Goal: Use online tool/utility: Utilize a website feature to perform a specific function

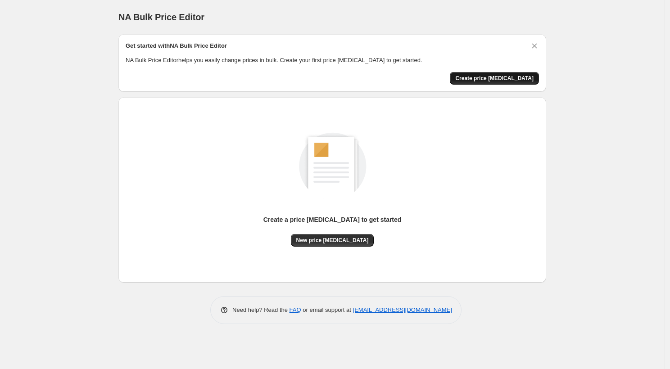
click at [520, 73] on button "Create price change job" at bounding box center [494, 78] width 89 height 13
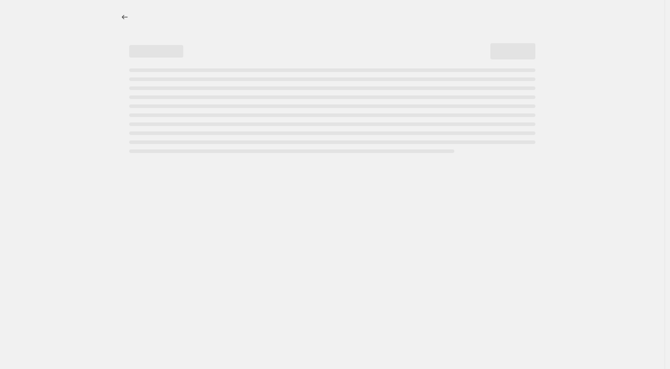
select select "percentage"
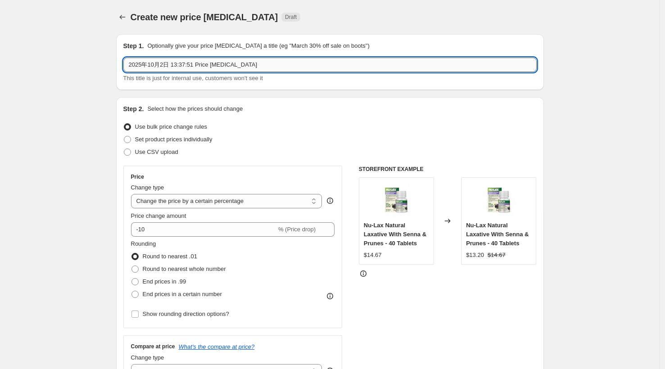
click at [299, 67] on input "2025年10月2日 13:37:51 Price change job" at bounding box center [329, 65] width 413 height 14
click at [299, 65] on input "2025年10月2日 13:37:51 Price change job" at bounding box center [329, 65] width 413 height 14
drag, startPoint x: 306, startPoint y: 65, endPoint x: 41, endPoint y: 69, distance: 264.8
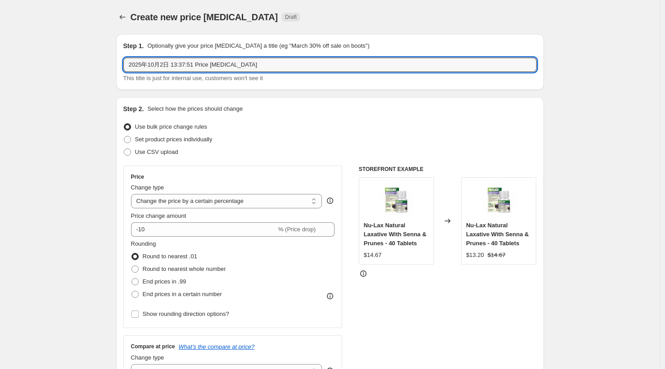
drag, startPoint x: 257, startPoint y: 62, endPoint x: 120, endPoint y: 57, distance: 137.0
click at [122, 58] on div "Step 1. Optionally give your price change job a title (eg "March 30% off sale o…" at bounding box center [330, 62] width 428 height 56
type input "10.02 price"
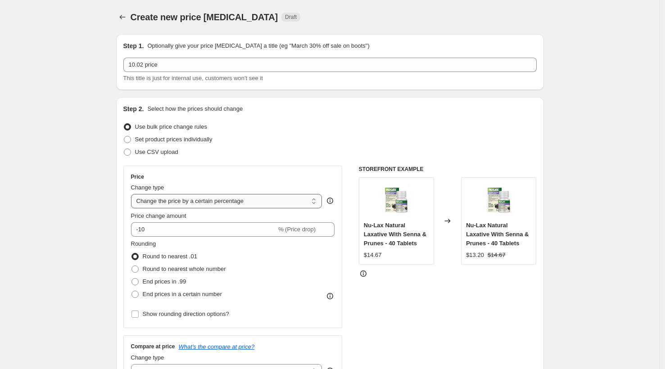
click at [302, 198] on select "Change the price to a certain amount Change the price by a certain amount Chang…" at bounding box center [226, 201] width 191 height 14
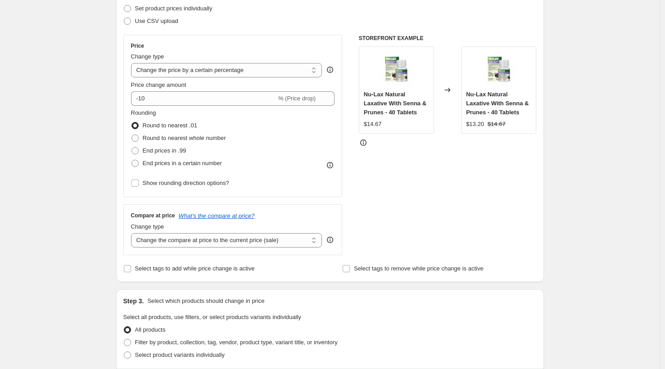
scroll to position [132, 0]
click at [181, 241] on select "Change the compare at price to the current price (sale) Change the compare at p…" at bounding box center [226, 239] width 191 height 14
